Goal: Task Accomplishment & Management: Manage account settings

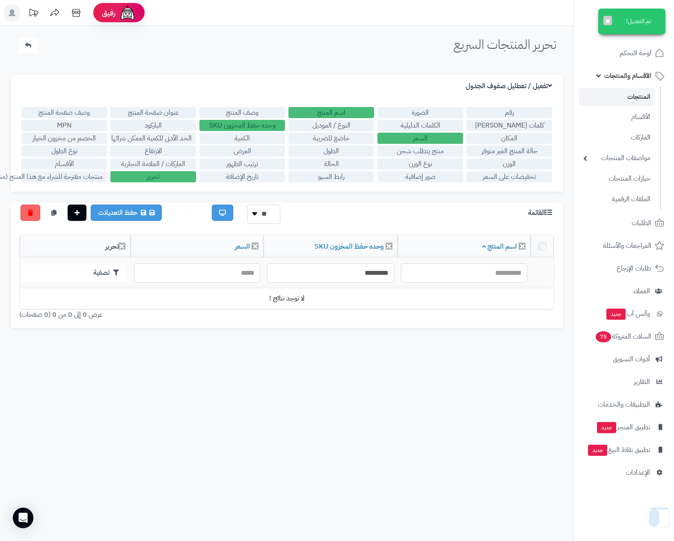
scroll to position [69, 0]
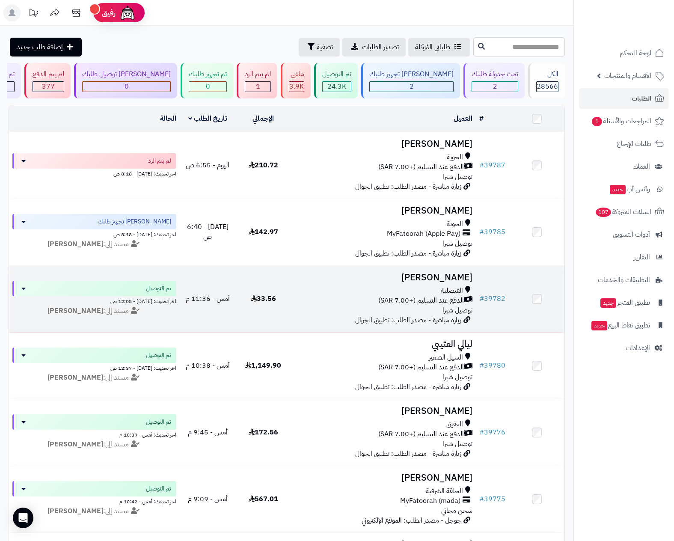
click at [413, 293] on div "الفيصلية" at bounding box center [384, 291] width 178 height 10
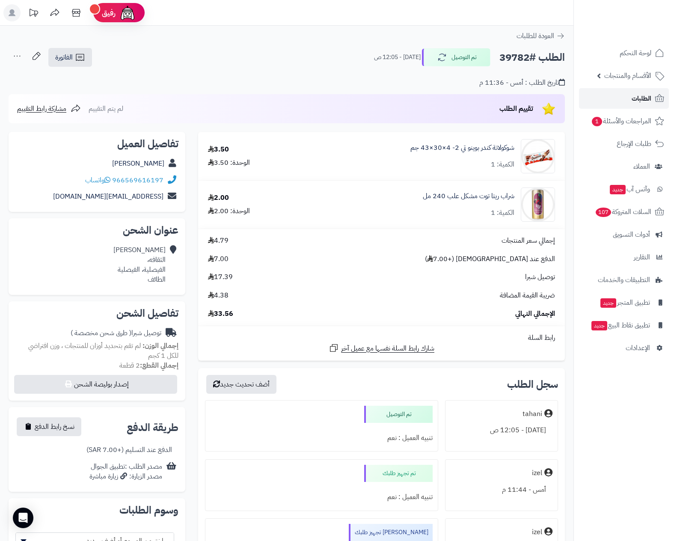
click at [629, 95] on link "الطلبات" at bounding box center [624, 98] width 90 height 21
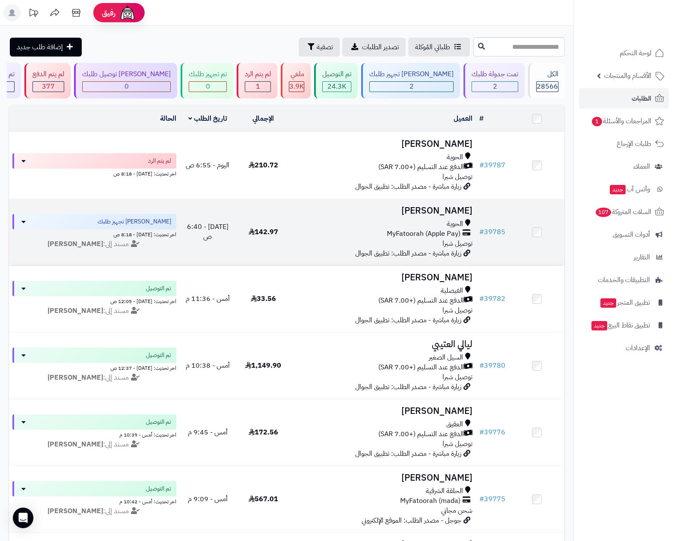
click at [410, 224] on div "الحوية" at bounding box center [384, 224] width 178 height 10
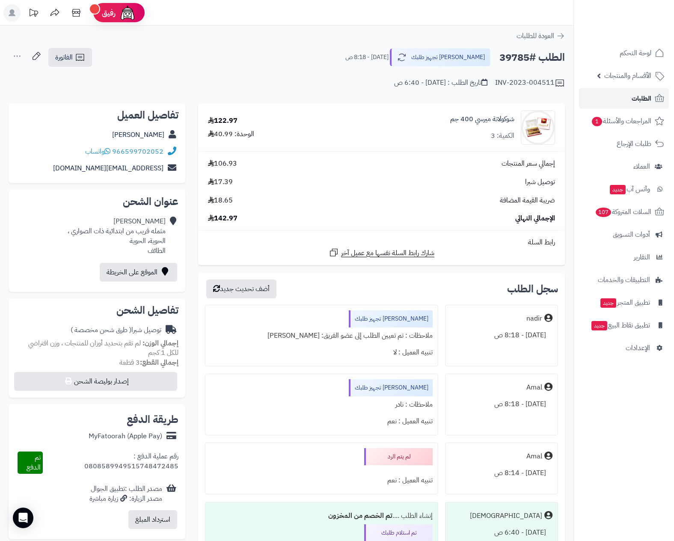
click at [645, 94] on span "الطلبات" at bounding box center [642, 98] width 20 height 12
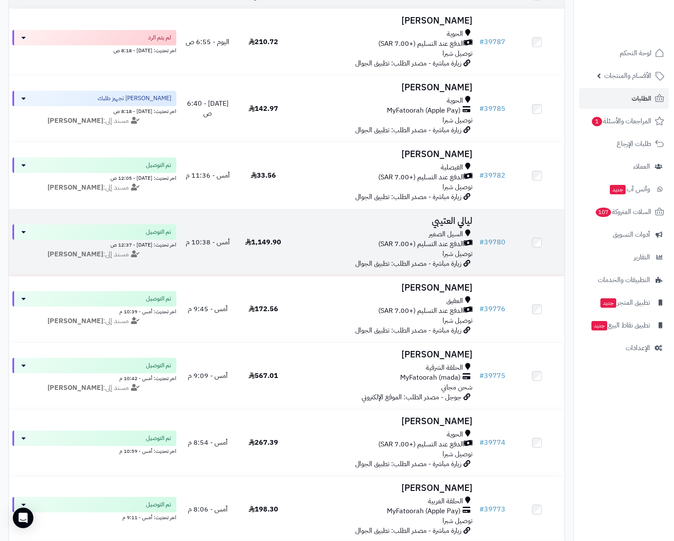
scroll to position [128, 0]
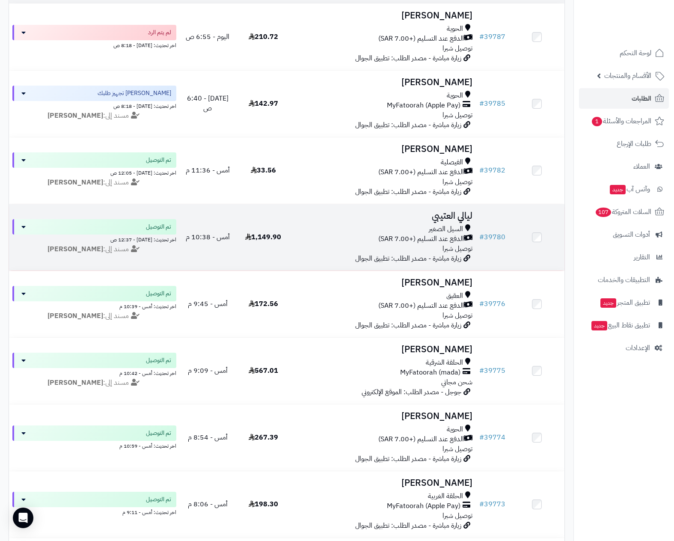
click at [437, 221] on h3 "ليالي العتيبي" at bounding box center [384, 216] width 178 height 10
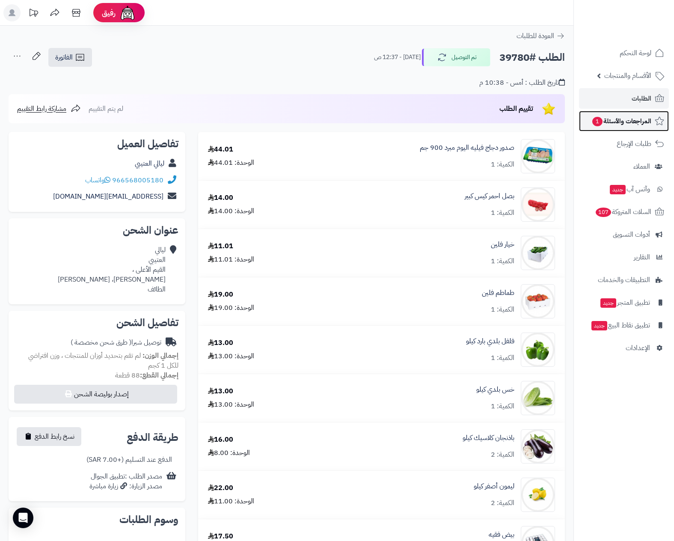
click at [635, 122] on span "المراجعات والأسئلة 1" at bounding box center [622, 121] width 60 height 12
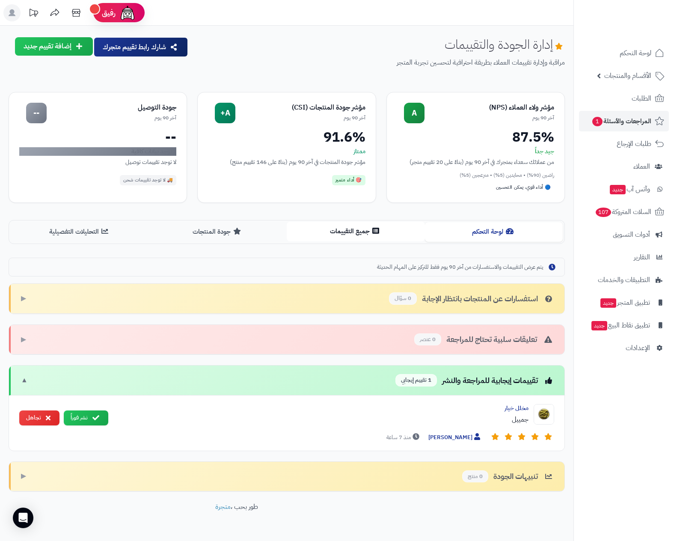
click at [324, 226] on button "جميع التقييمات" at bounding box center [356, 231] width 138 height 19
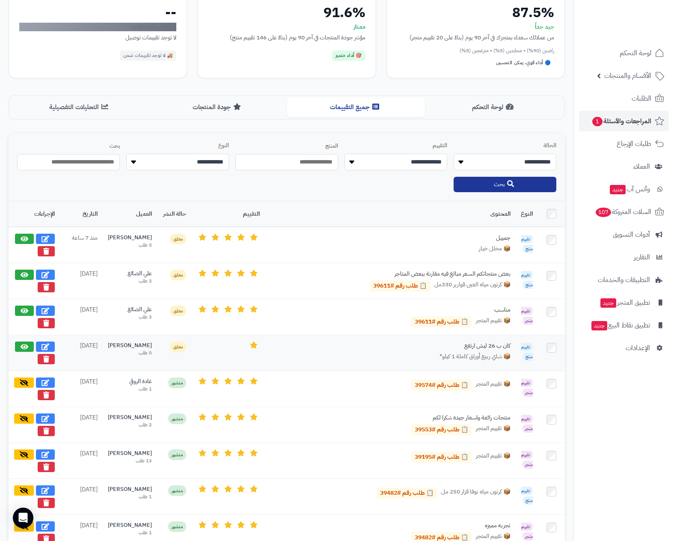
scroll to position [128, 0]
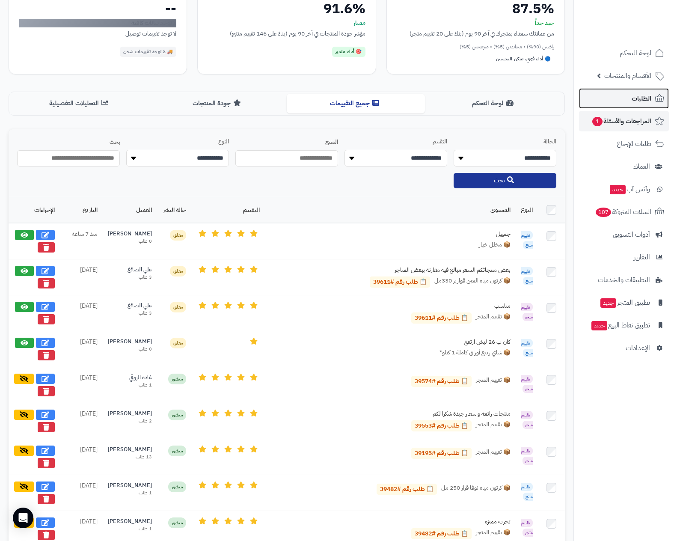
click at [644, 98] on span "الطلبات" at bounding box center [642, 98] width 20 height 12
